Goal: Navigation & Orientation: Find specific page/section

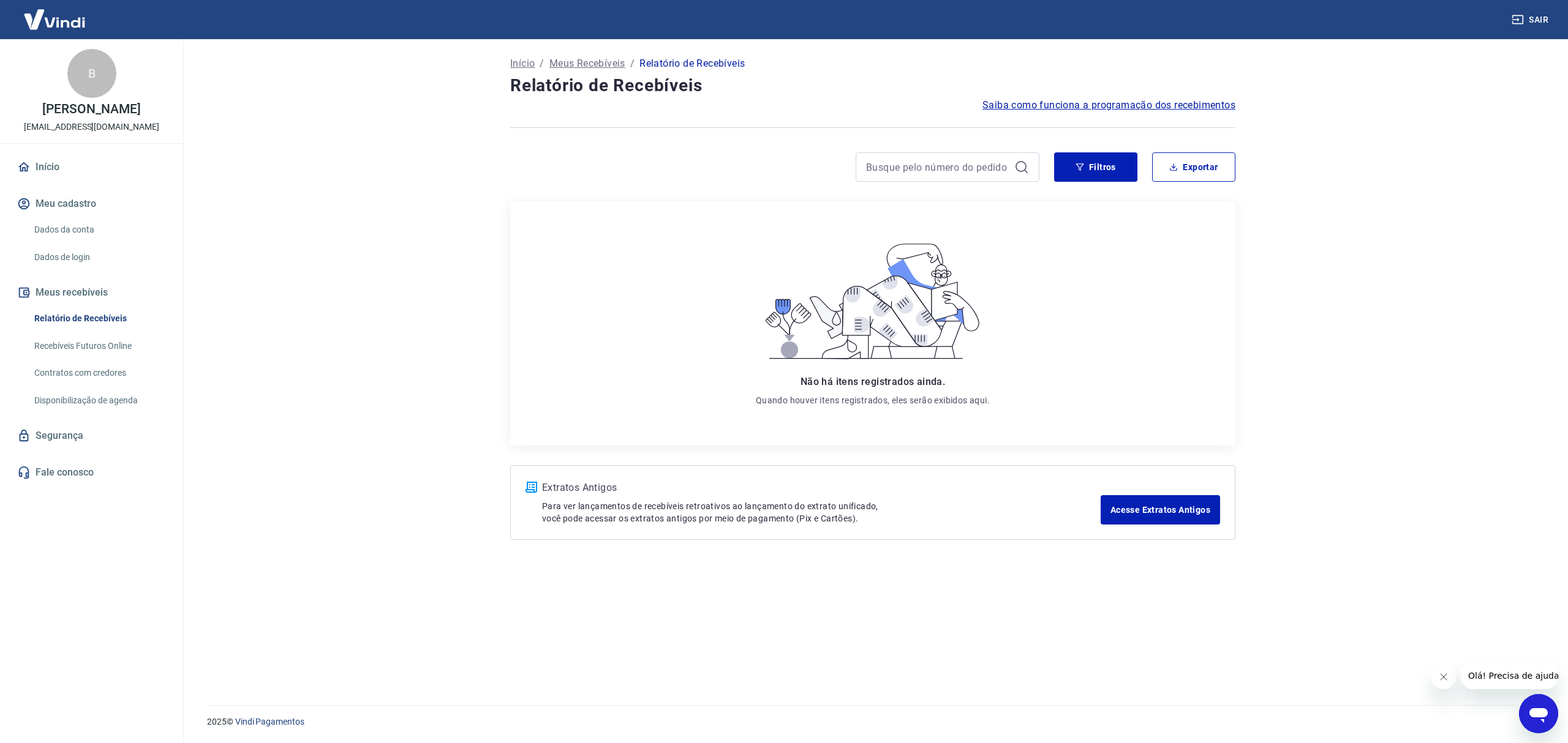
click at [57, 165] on link "Início" at bounding box center [91, 167] width 153 height 27
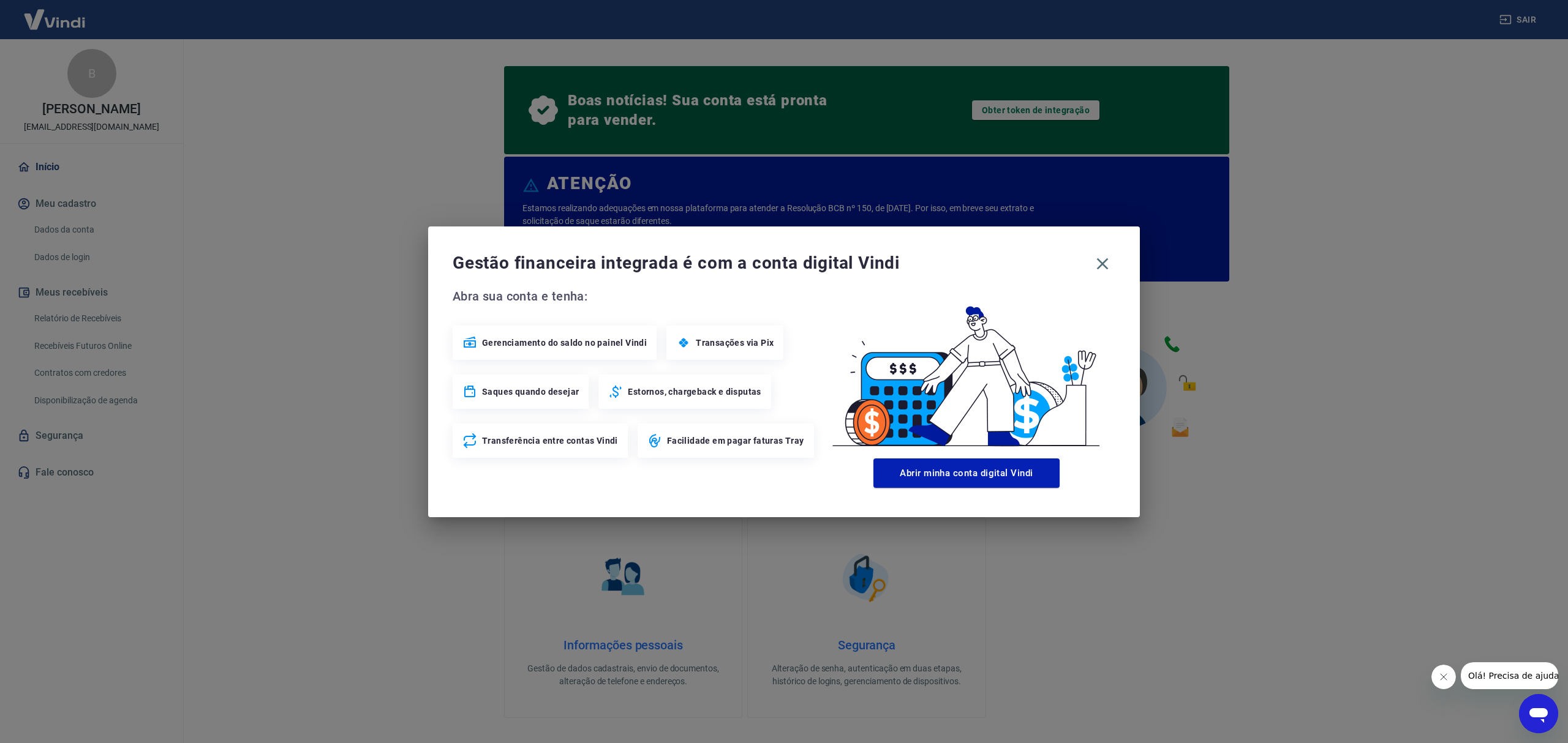
click at [1117, 269] on div "Gestão financeira integrada é com a conta digital Vindi Abra sua conta e tenha:…" at bounding box center [783, 372] width 712 height 291
click at [1088, 265] on span "Gestão financeira integrada é com a conta digital Vindi" at bounding box center [771, 263] width 637 height 25
click at [1100, 260] on icon "button" at bounding box center [1102, 263] width 12 height 12
